Goal: Navigation & Orientation: Find specific page/section

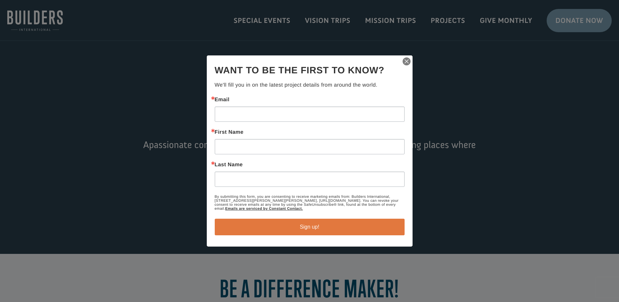
click at [405, 60] on img "button" at bounding box center [406, 61] width 9 height 9
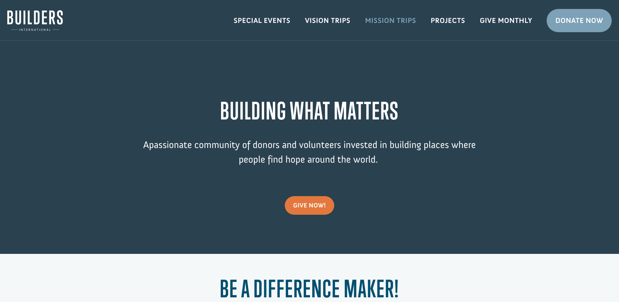
click at [381, 20] on link "Mission Trips" at bounding box center [391, 20] width 66 height 19
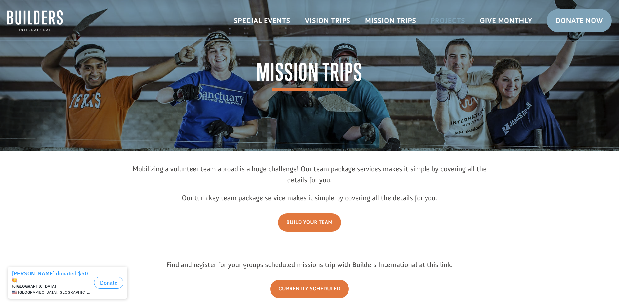
click at [456, 22] on link "Projects" at bounding box center [448, 20] width 49 height 19
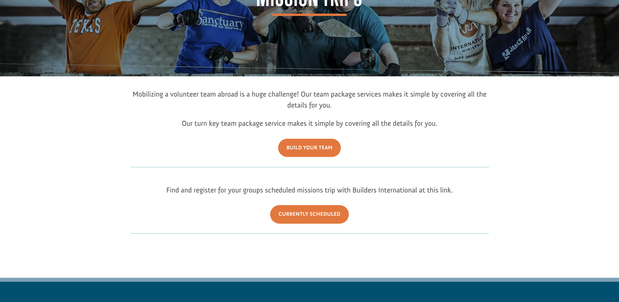
scroll to position [74, 0]
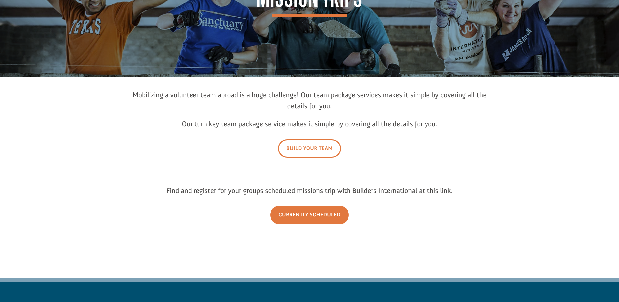
click at [320, 154] on link "Build Your Team" at bounding box center [309, 149] width 63 height 18
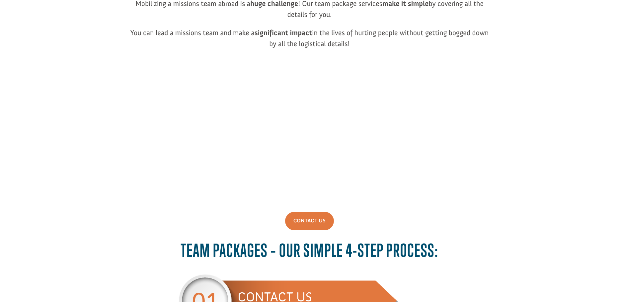
scroll to position [94, 0]
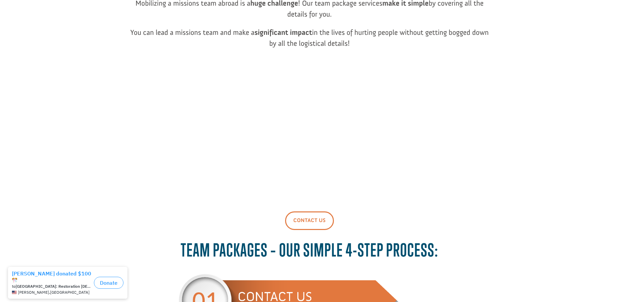
click at [307, 219] on link "Contact Us" at bounding box center [309, 221] width 49 height 18
